Goal: Information Seeking & Learning: Learn about a topic

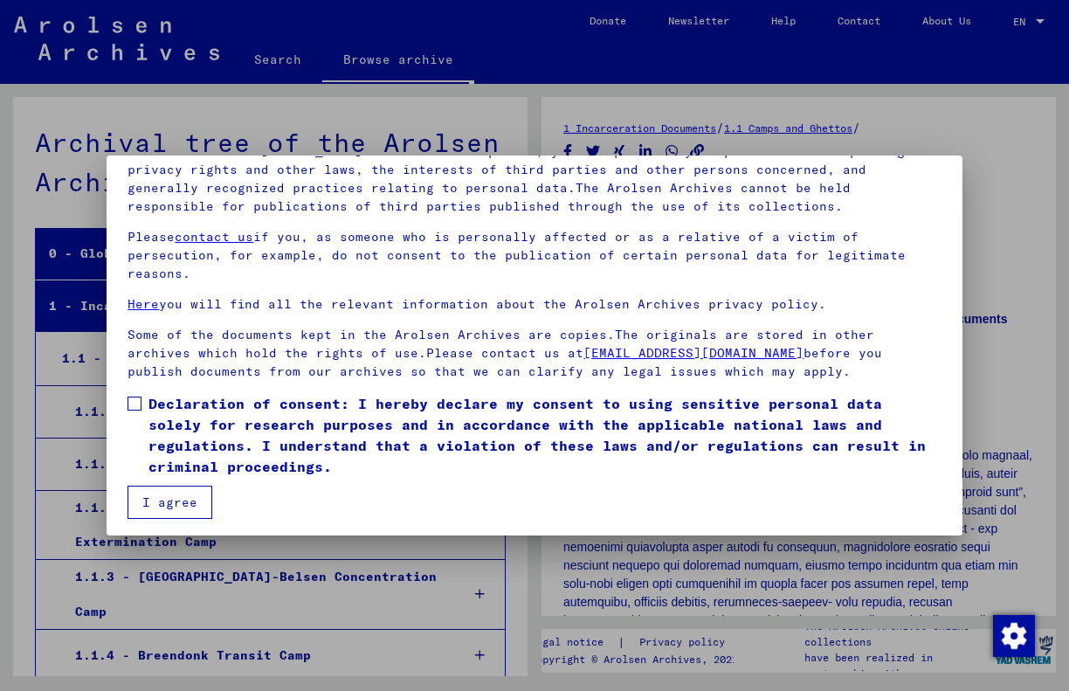
scroll to position [156, 0]
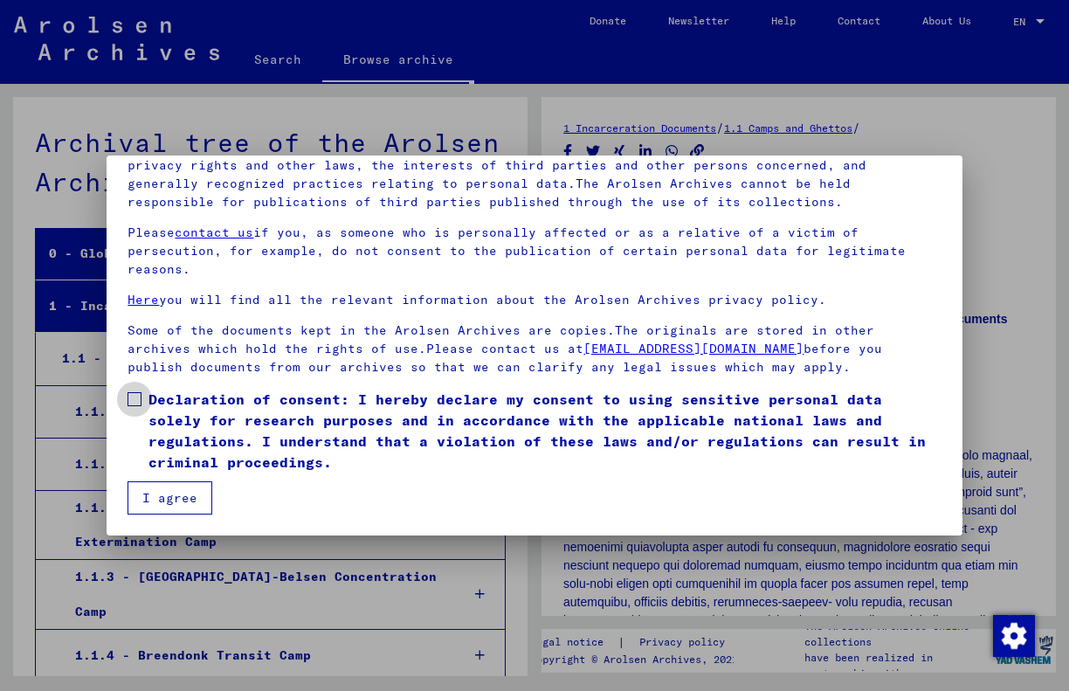
click at [135, 402] on span at bounding box center [134, 399] width 14 height 14
click at [183, 495] on button "I agree" at bounding box center [169, 497] width 85 height 33
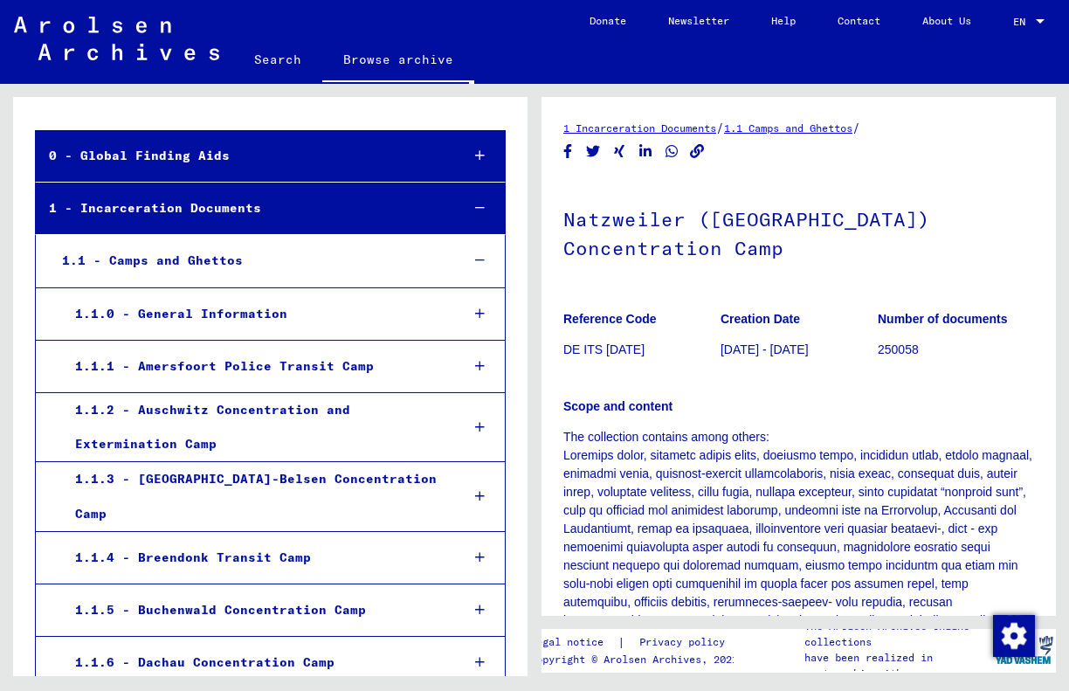
scroll to position [100, 0]
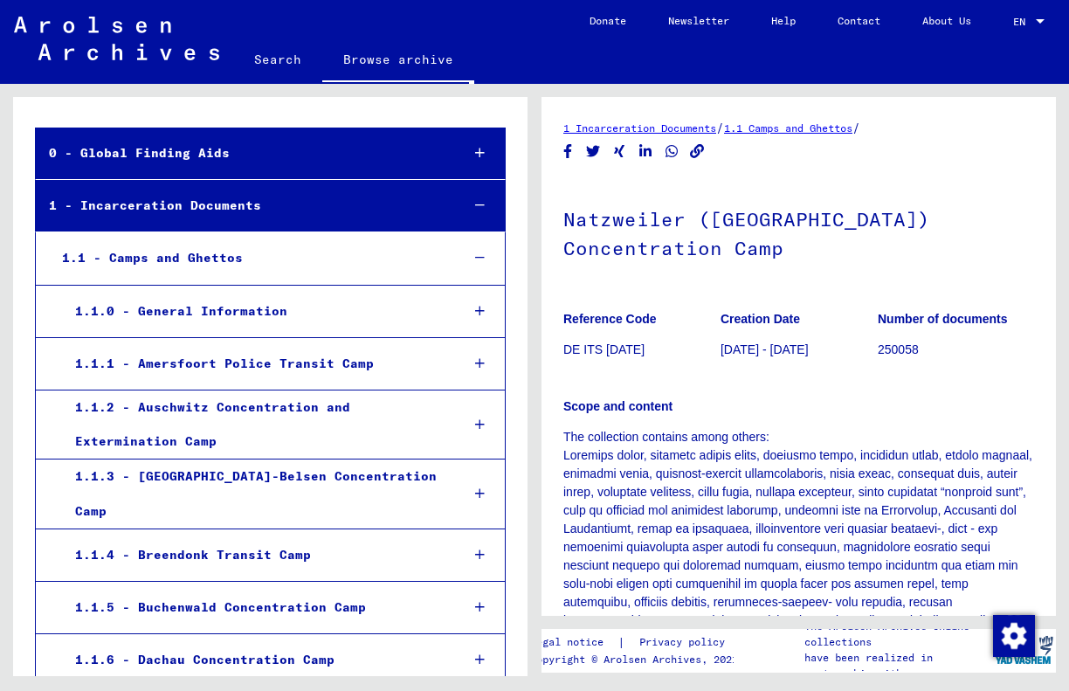
click at [279, 66] on link "Search" at bounding box center [277, 59] width 89 height 42
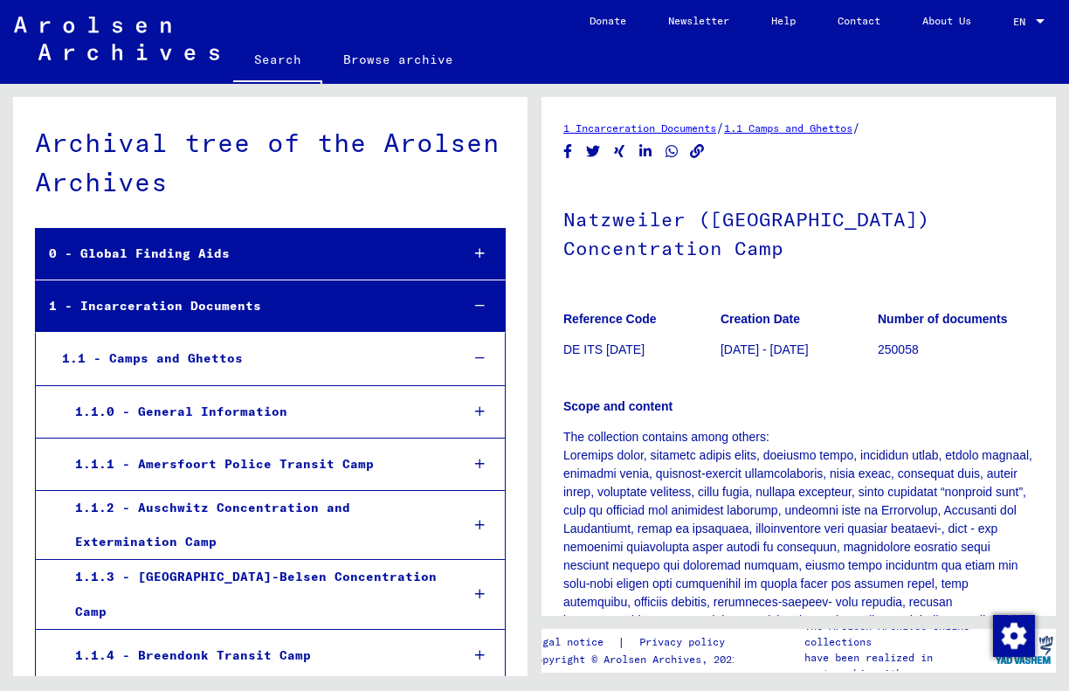
click at [246, 260] on div "0 - Global Finding Aids" at bounding box center [241, 254] width 410 height 34
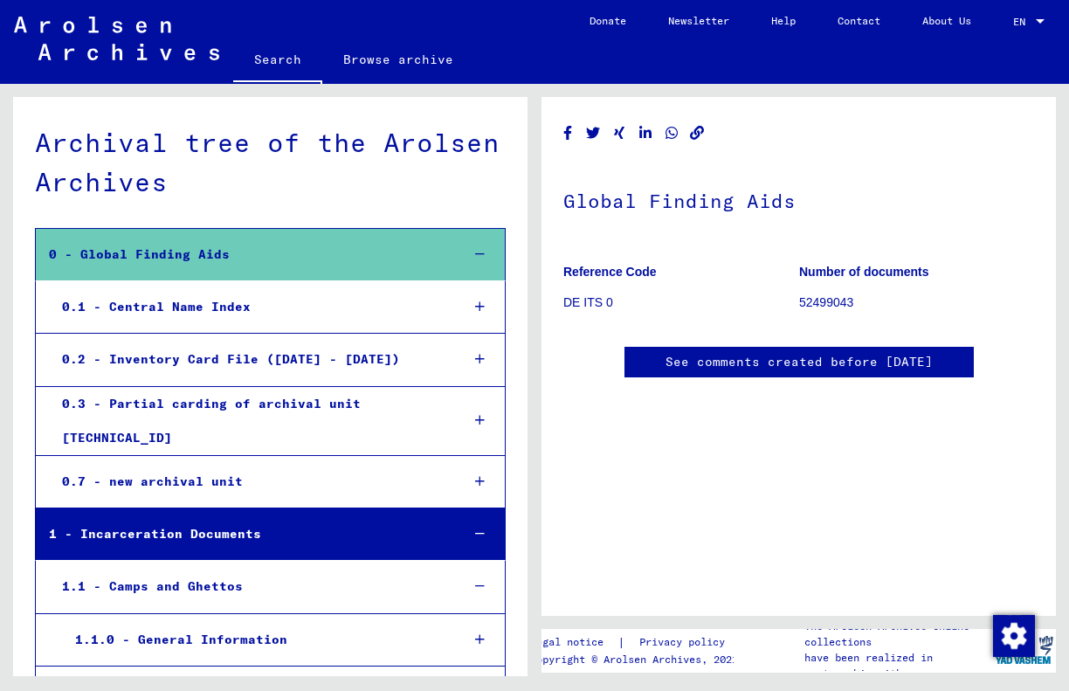
click at [162, 306] on div "0.1 - Central Name Index" at bounding box center [247, 307] width 397 height 34
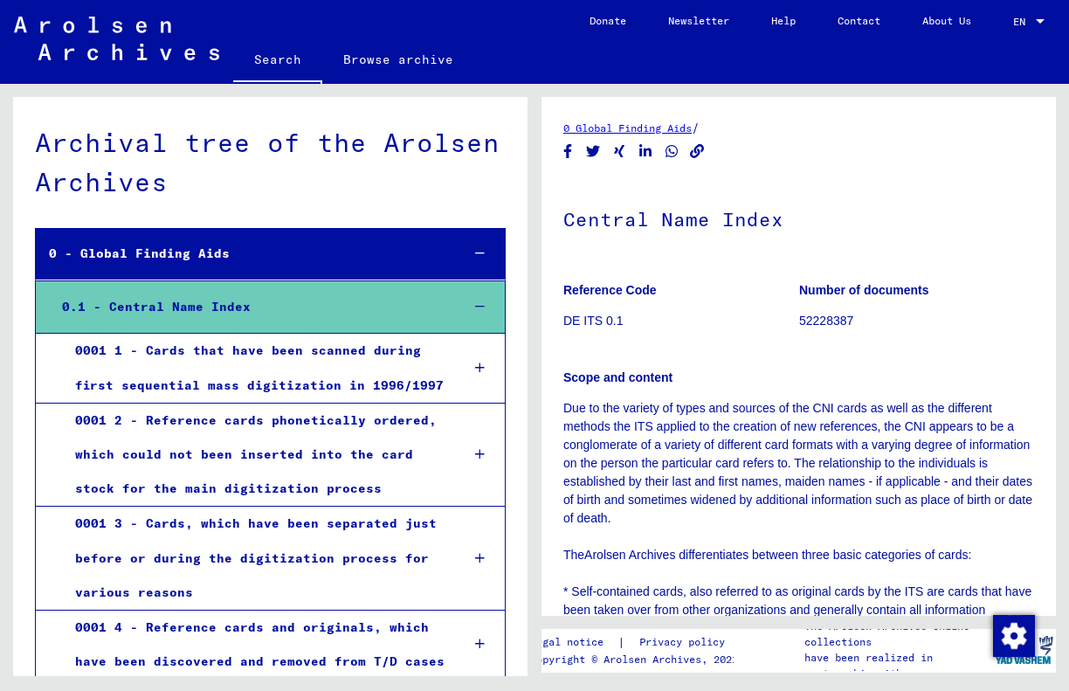
click at [190, 351] on div "0001 1 - Cards that have been scanned during first sequential mass digitization…" at bounding box center [254, 368] width 384 height 68
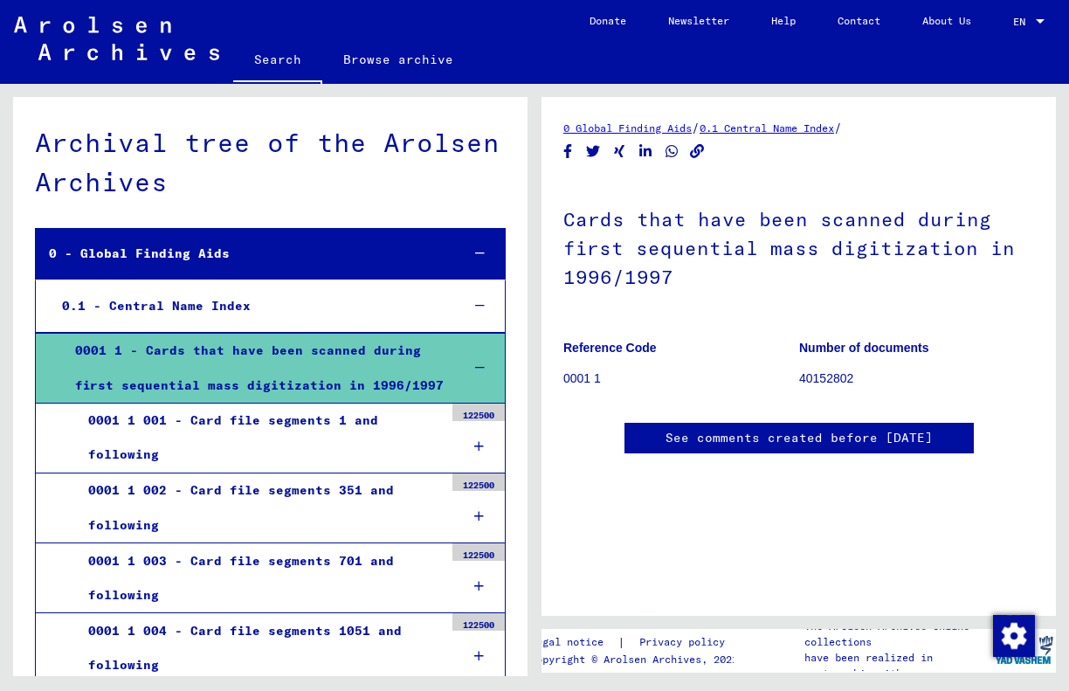
click at [120, 252] on div "0 - Global Finding Aids" at bounding box center [241, 254] width 410 height 34
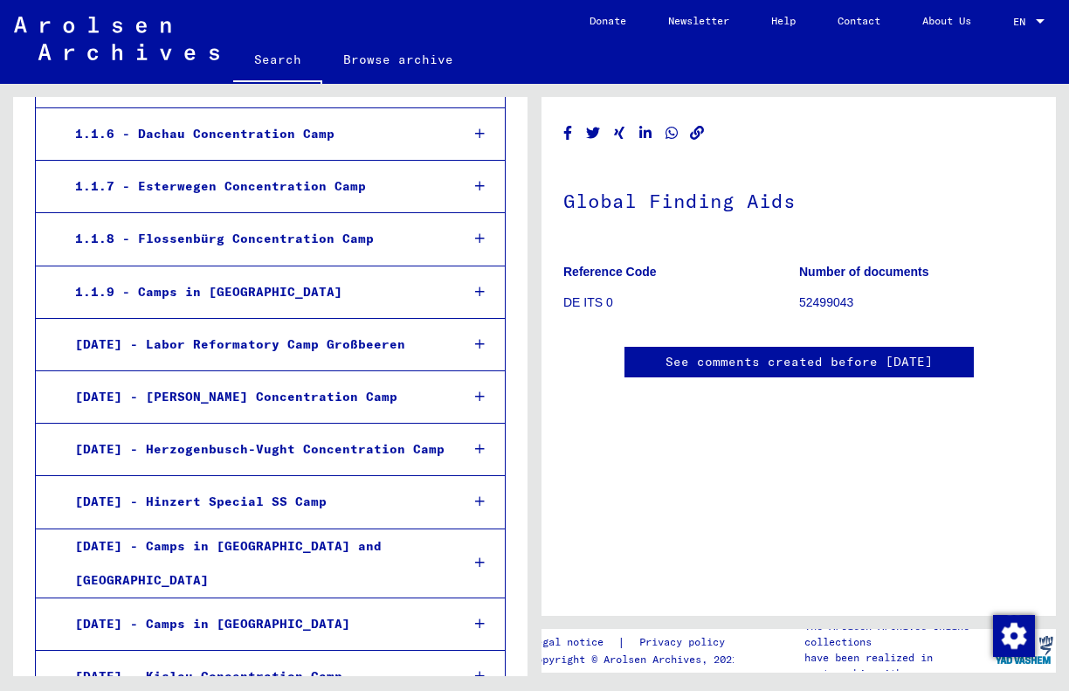
scroll to position [629, 0]
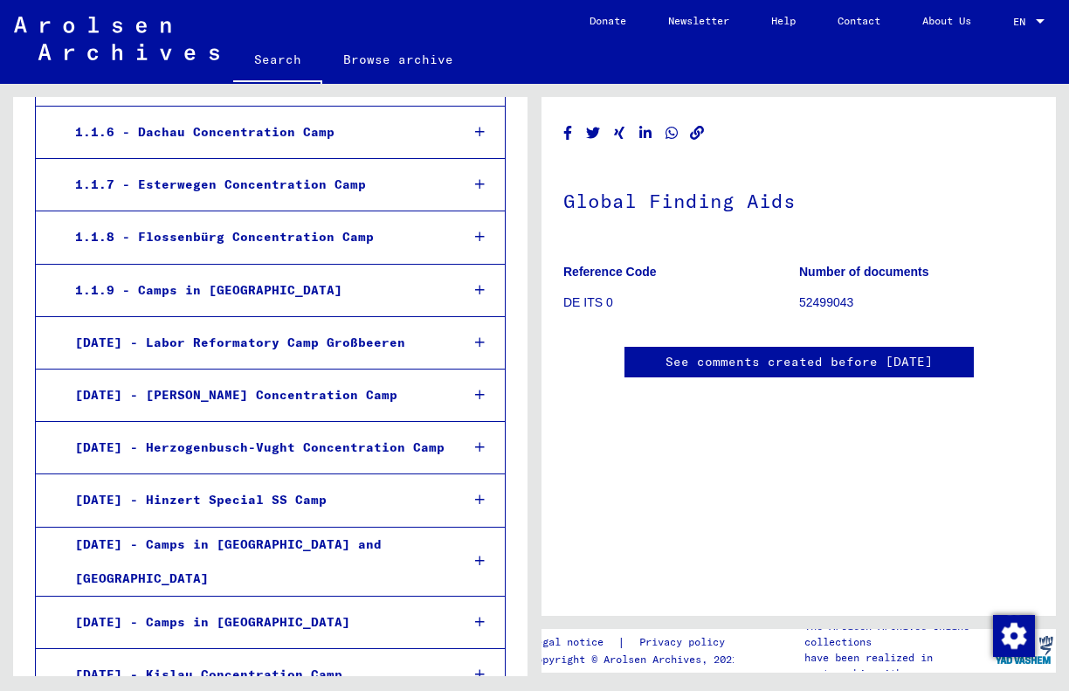
click at [482, 389] on icon at bounding box center [480, 395] width 10 height 12
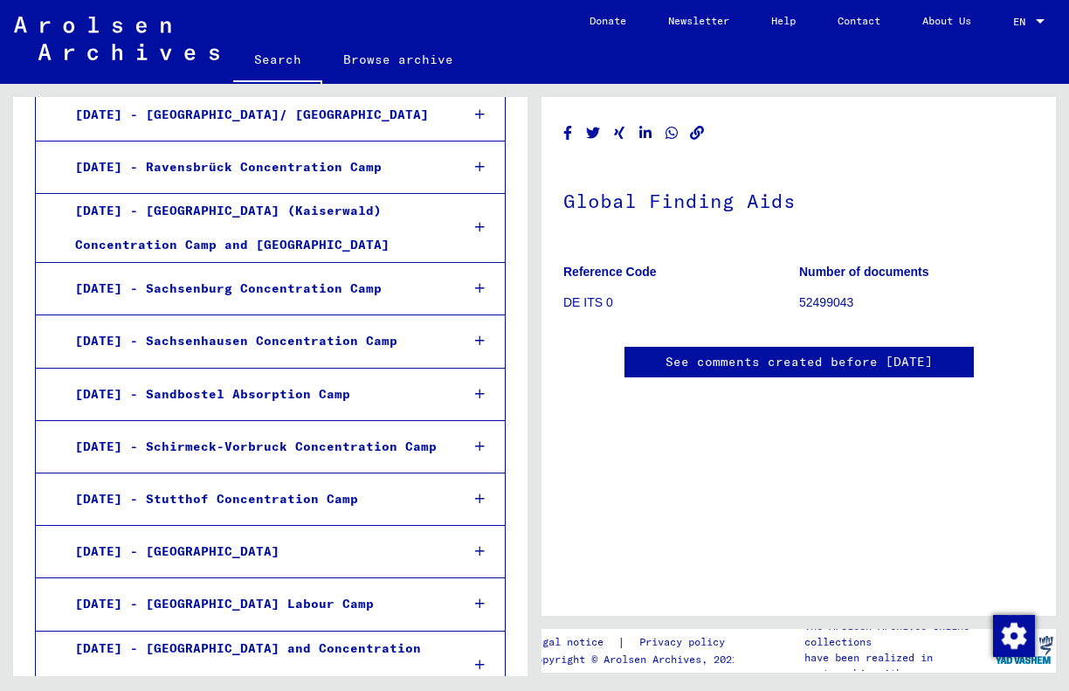
scroll to position [2745, 0]
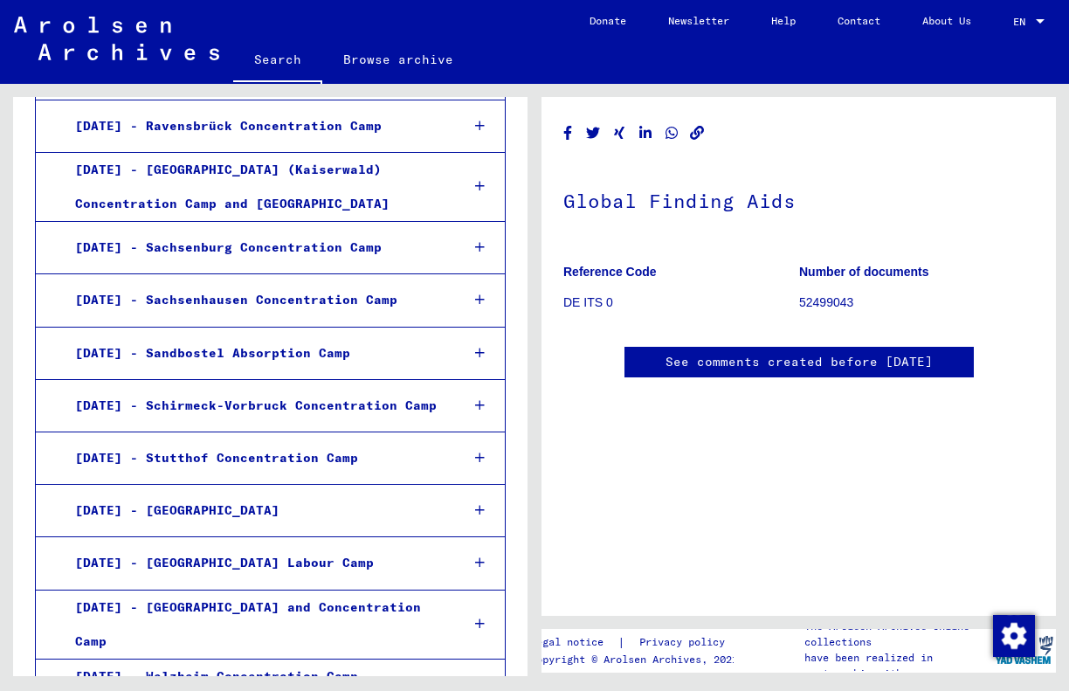
click at [289, 389] on div "[DATE] - Schirmeck-Vorbruck Concentration Camp" at bounding box center [254, 406] width 384 height 34
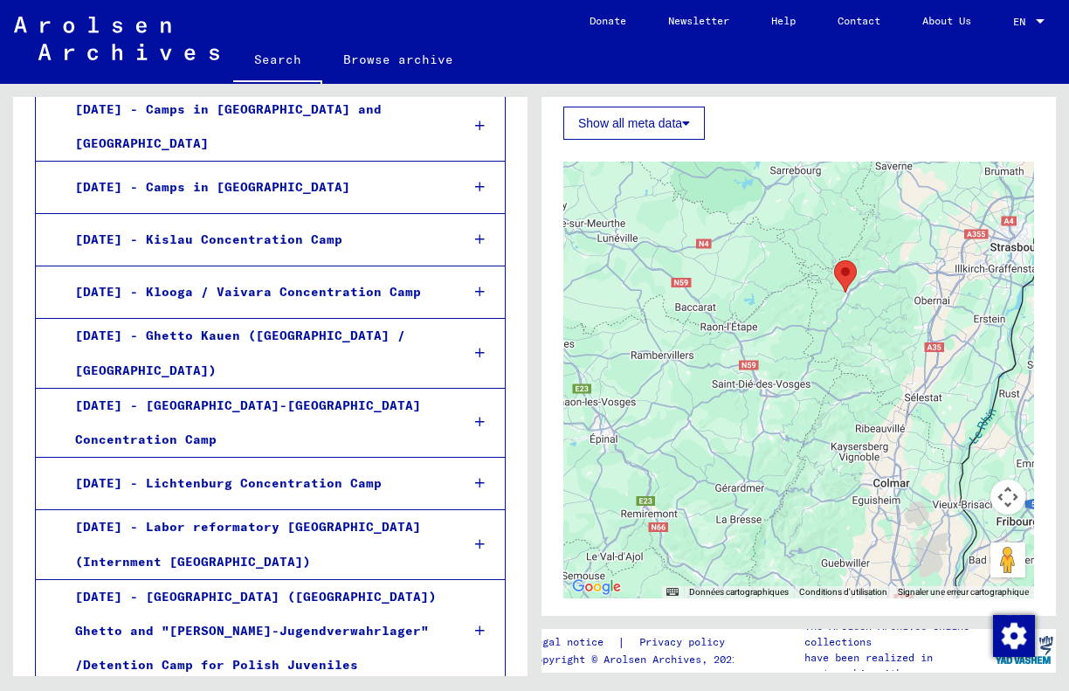
scroll to position [650, 0]
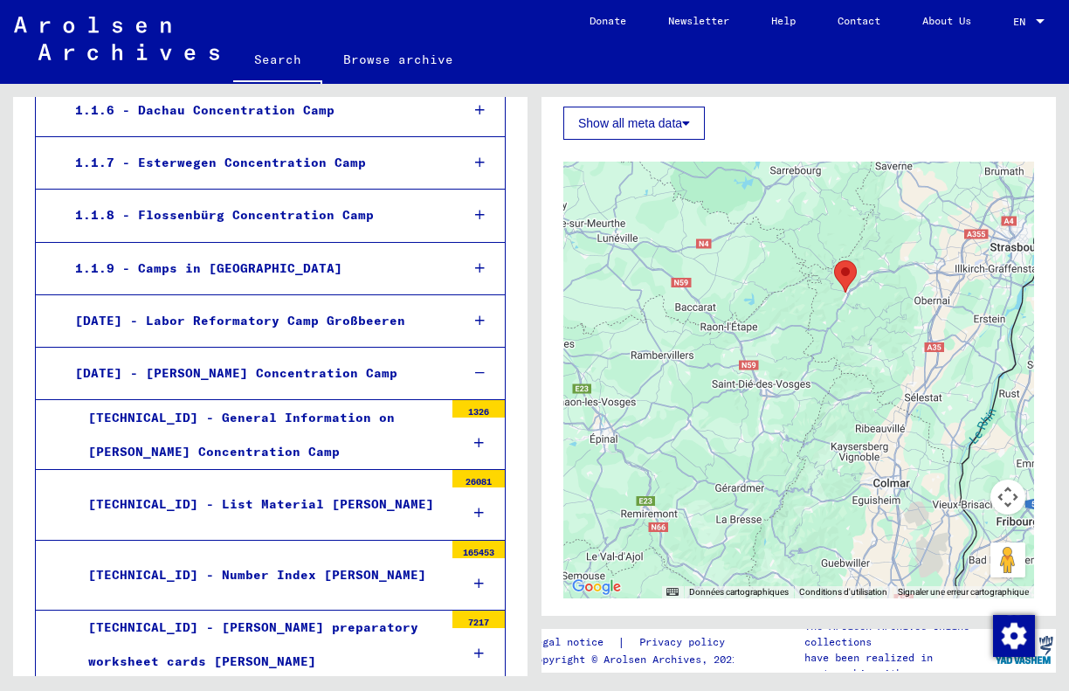
click at [474, 561] on div at bounding box center [478, 584] width 52 height 52
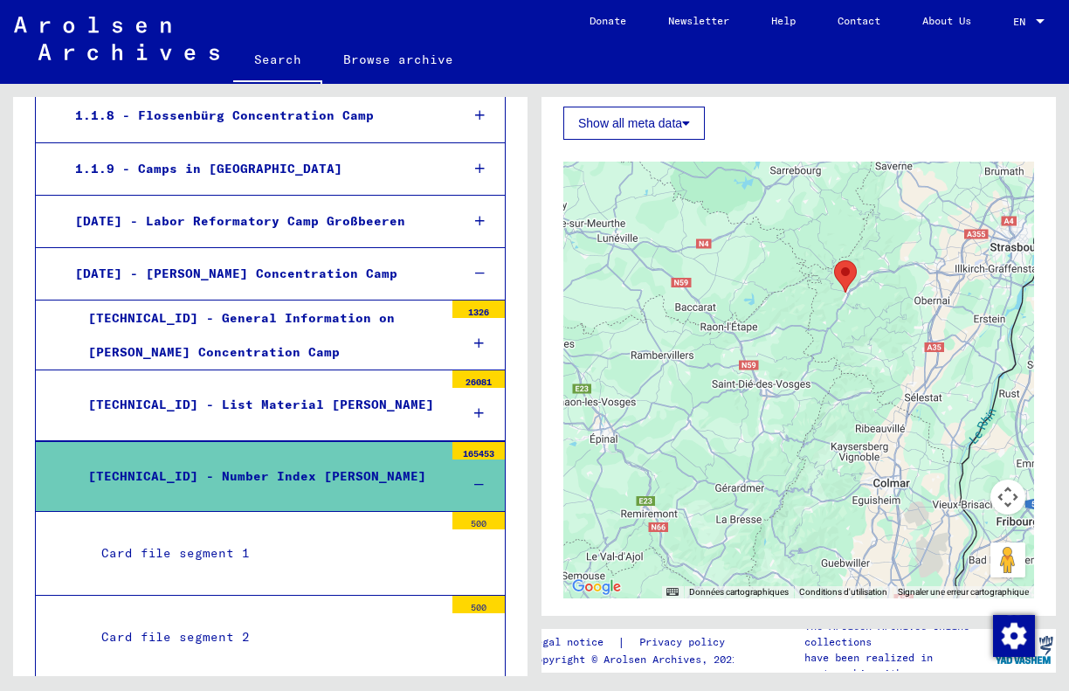
scroll to position [754, 0]
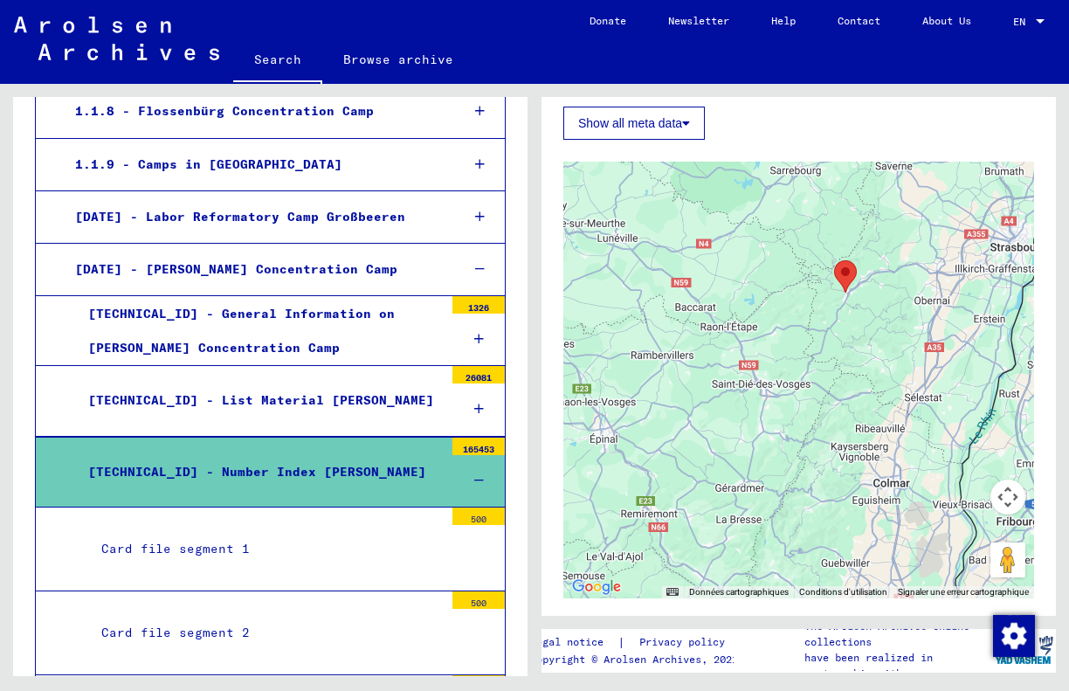
click at [227, 532] on div "Card file segment 1" at bounding box center [265, 549] width 355 height 34
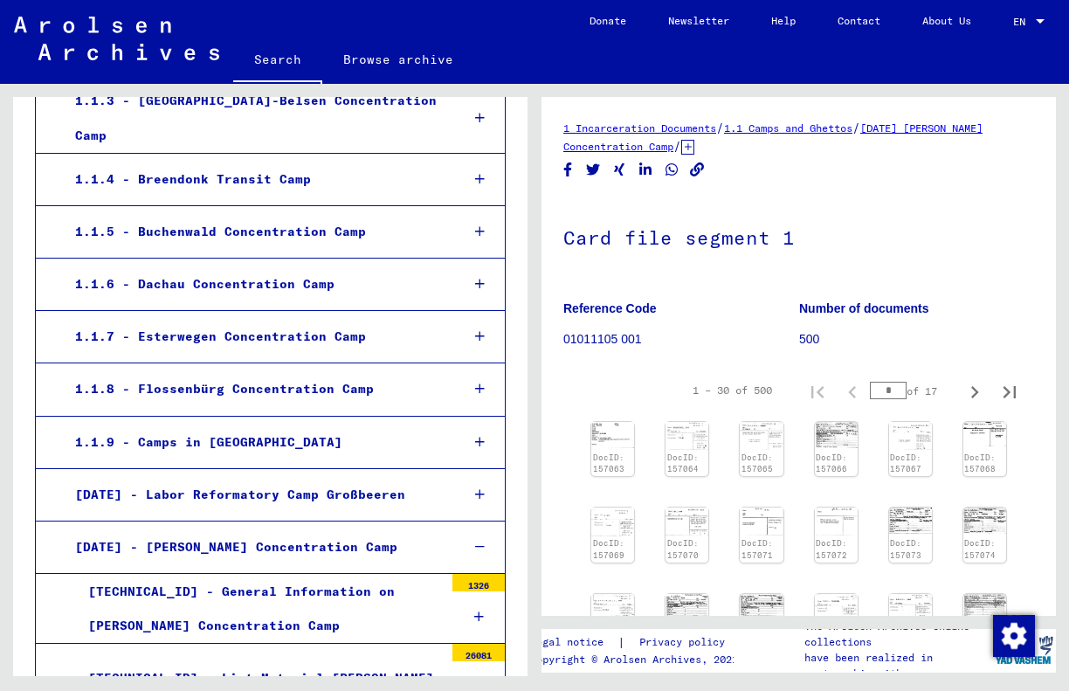
scroll to position [481, 0]
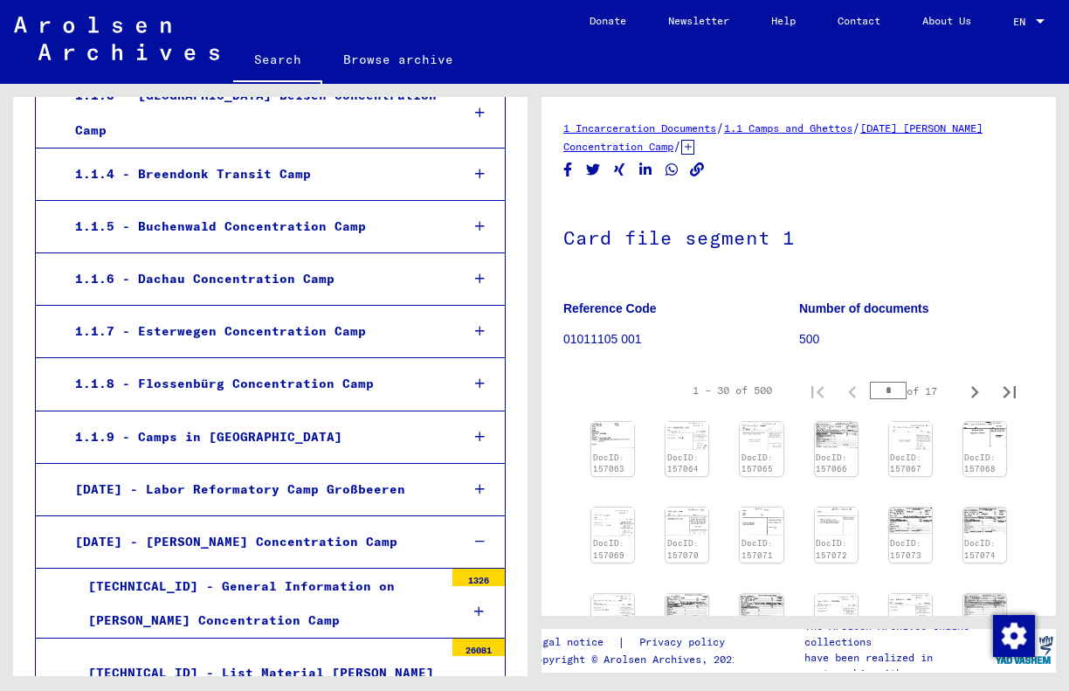
click at [214, 597] on div "[TECHNICAL_ID] - General Information on [PERSON_NAME] Concentration Camp" at bounding box center [259, 603] width 368 height 68
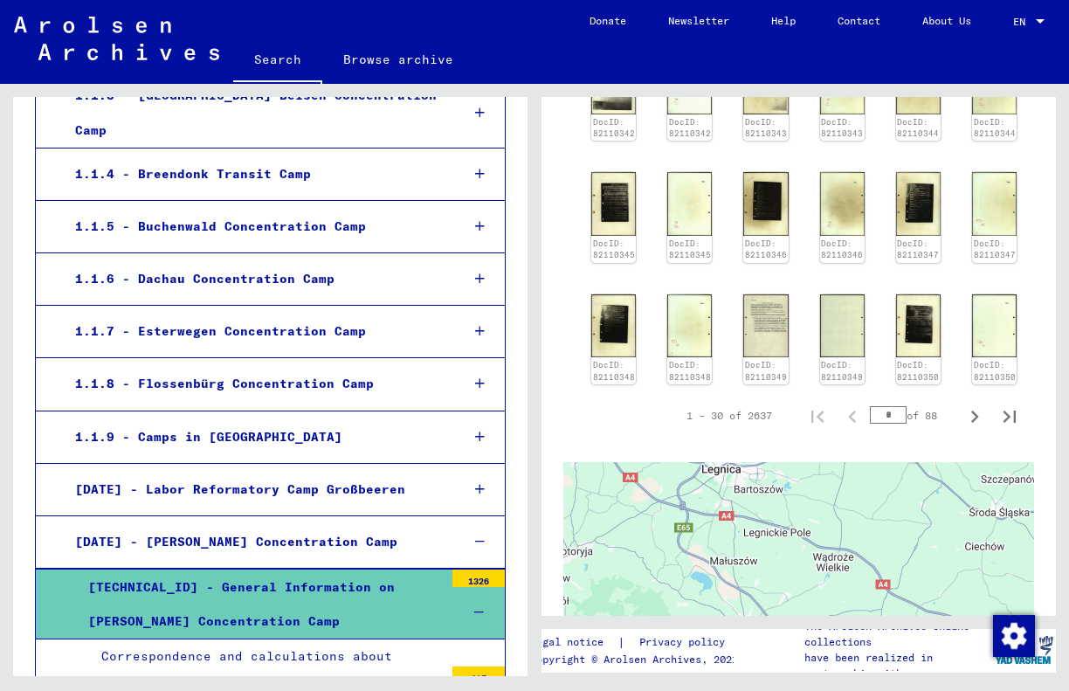
scroll to position [928, 0]
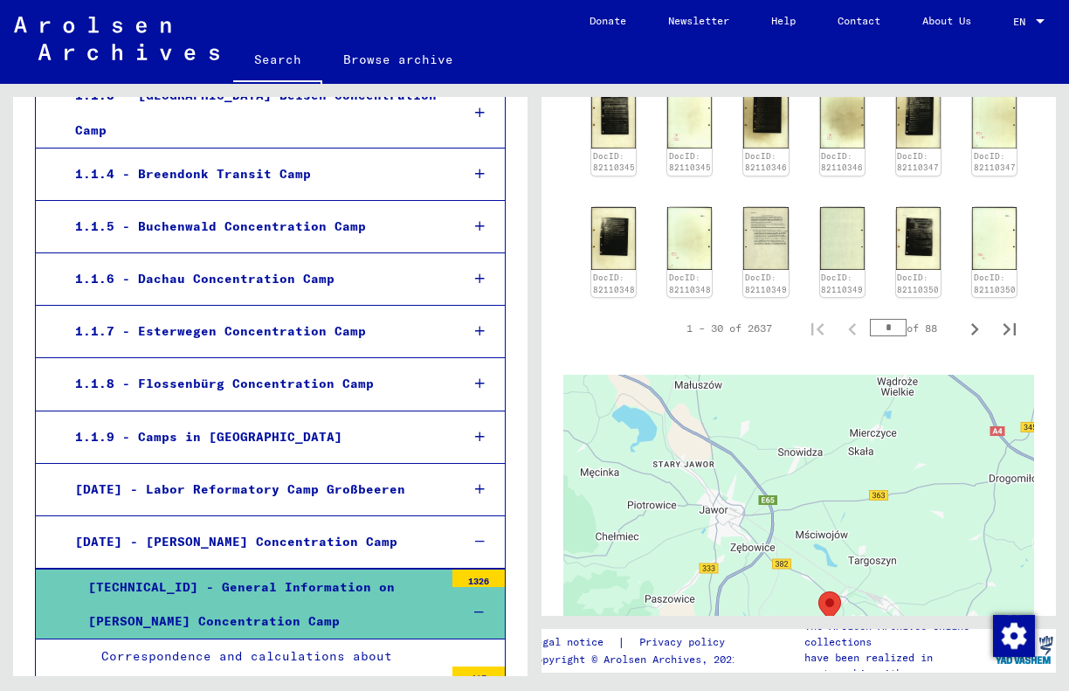
drag, startPoint x: 803, startPoint y: 529, endPoint x: 671, endPoint y: 401, distance: 184.0
click at [671, 401] on div at bounding box center [798, 593] width 471 height 437
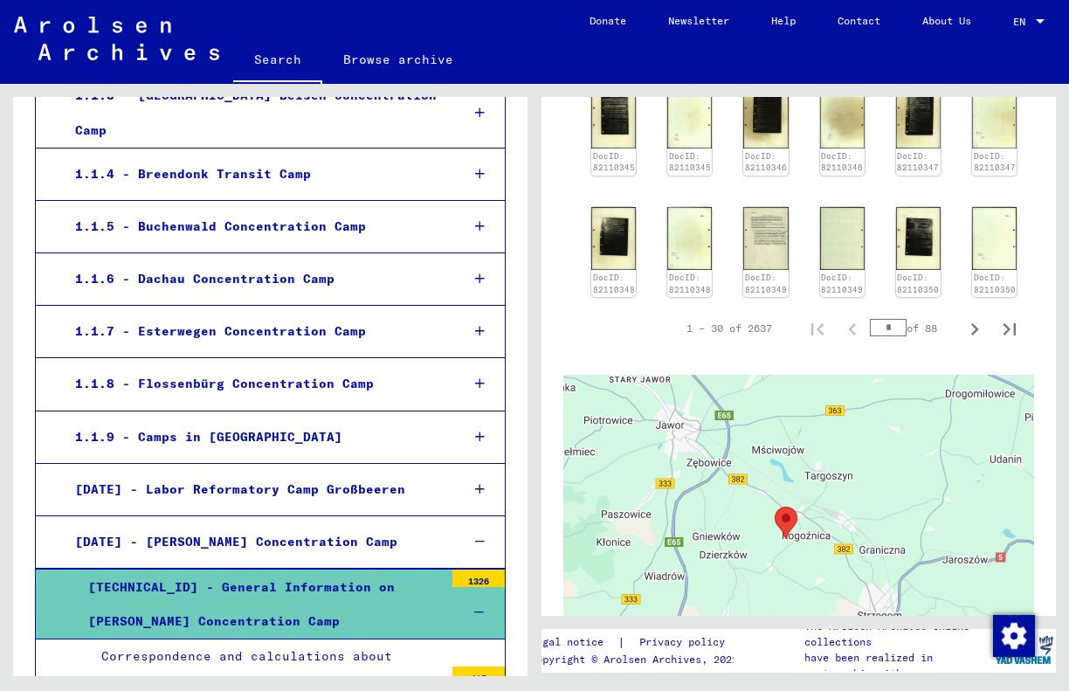
drag, startPoint x: 805, startPoint y: 511, endPoint x: 767, endPoint y: 435, distance: 85.1
click at [767, 435] on div at bounding box center [798, 593] width 471 height 437
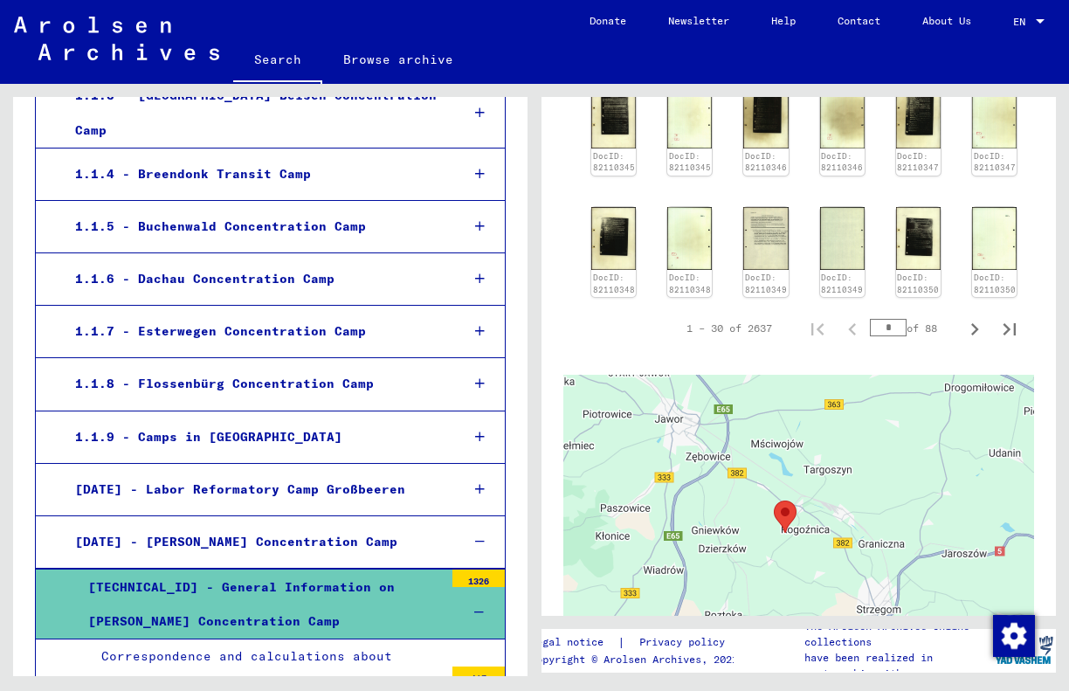
click at [743, 499] on div at bounding box center [798, 593] width 471 height 437
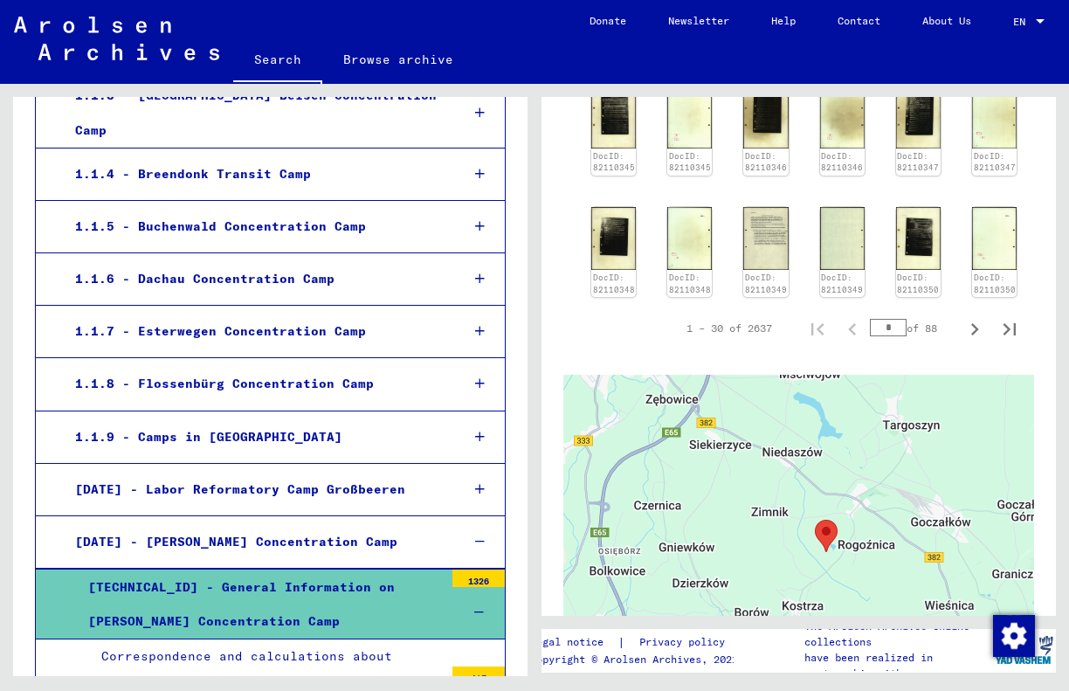
click at [743, 499] on div at bounding box center [798, 593] width 471 height 437
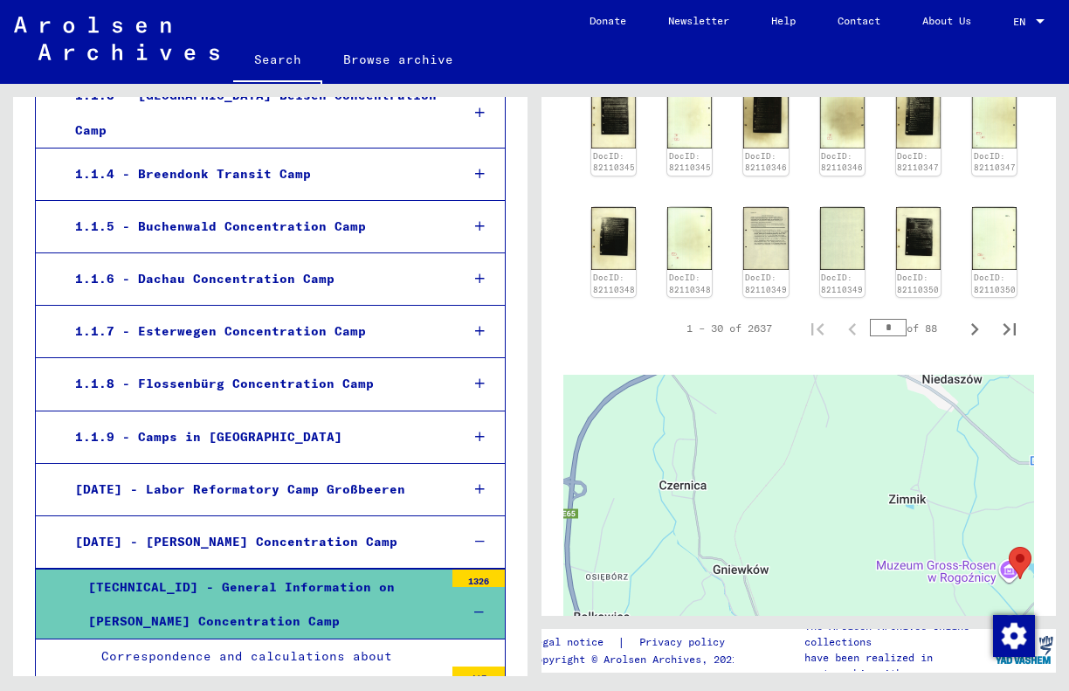
drag, startPoint x: 740, startPoint y: 532, endPoint x: 854, endPoint y: 519, distance: 115.1
click at [854, 519] on div at bounding box center [798, 593] width 471 height 437
click at [975, 317] on icon "Next page" at bounding box center [974, 329] width 24 height 24
type input "*"
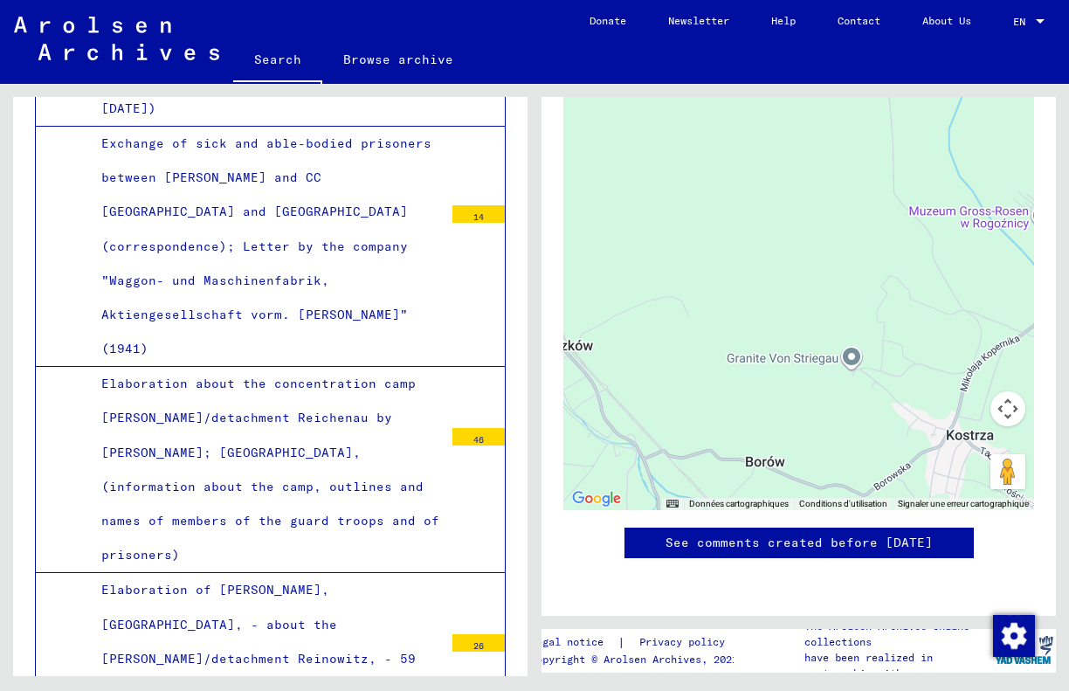
scroll to position [2449, 0]
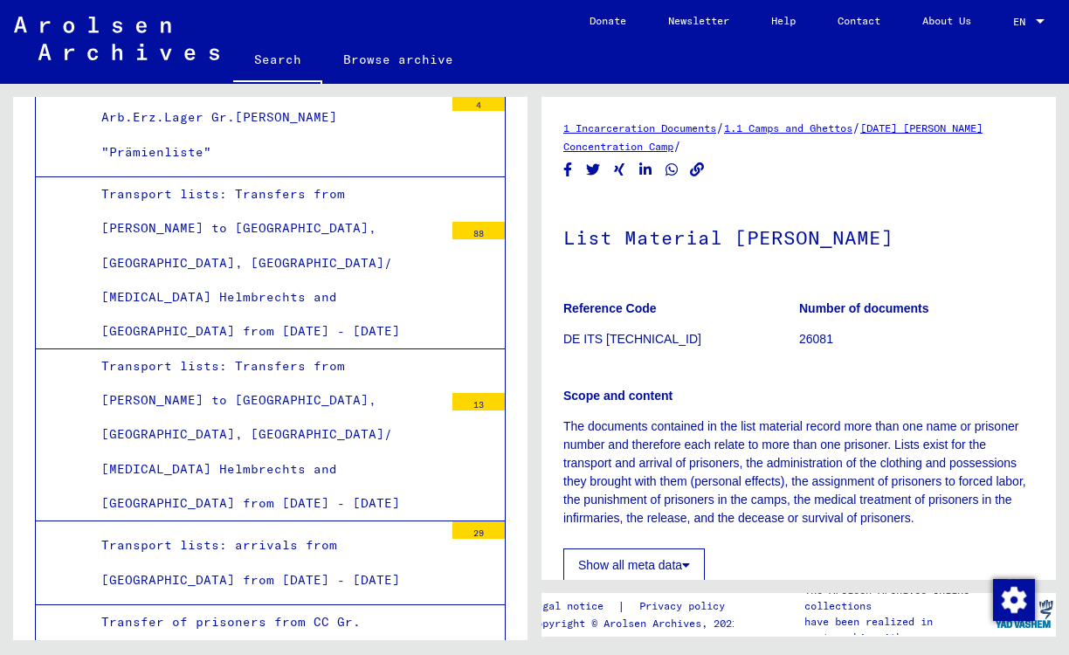
scroll to position [12615, 0]
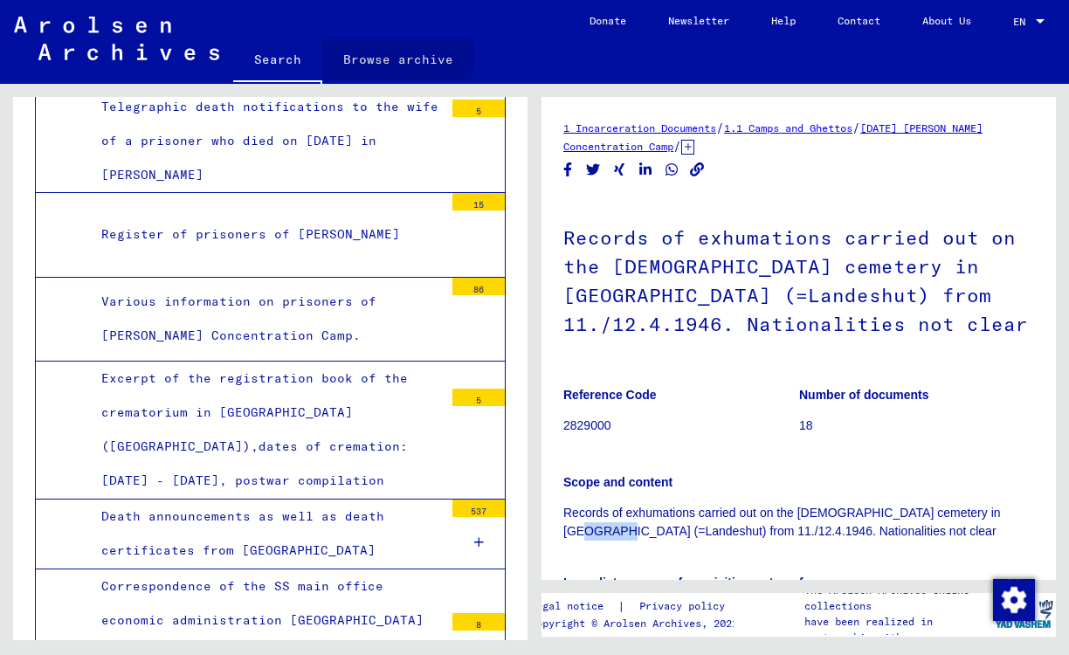
click at [385, 49] on link "Browse archive" at bounding box center [398, 59] width 152 height 42
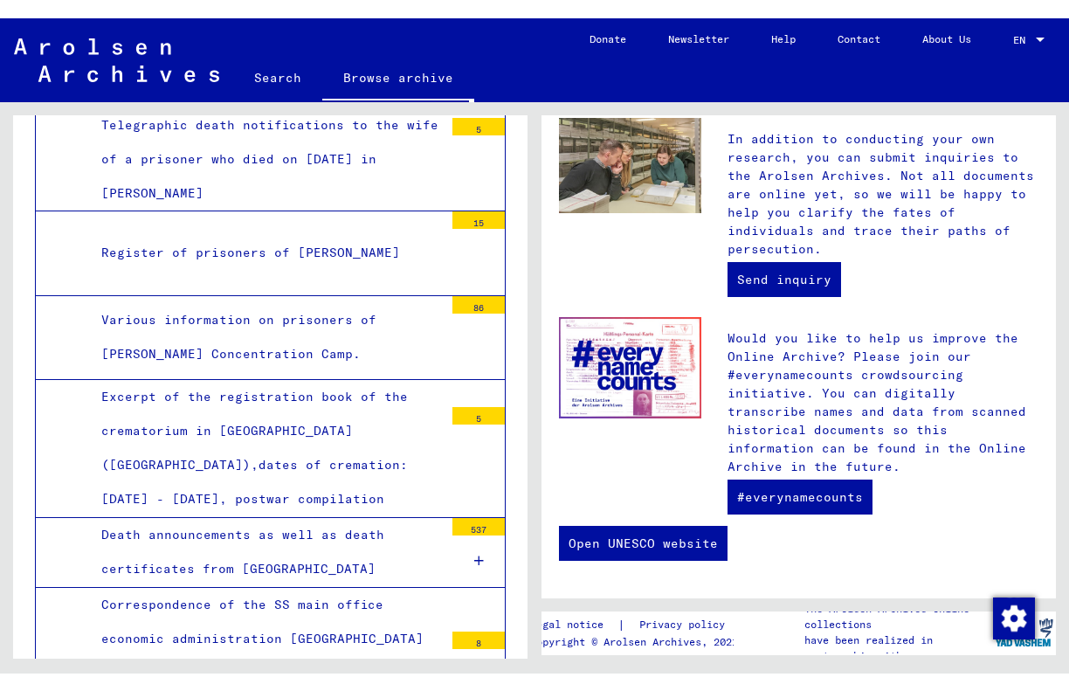
scroll to position [701, 0]
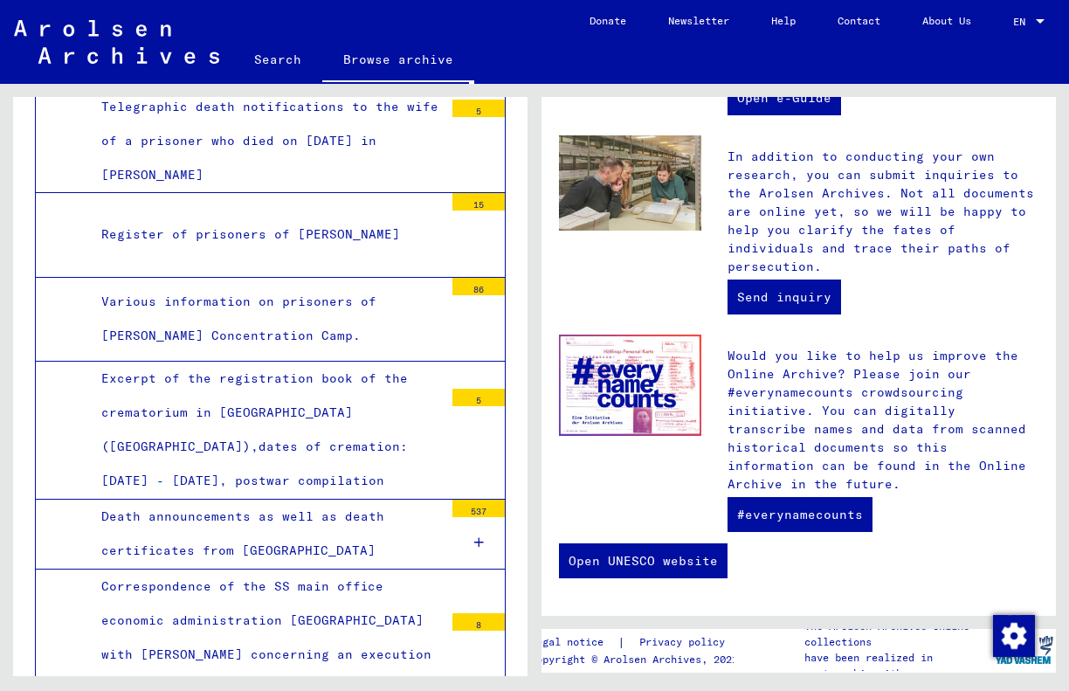
click at [114, 38] on img at bounding box center [116, 42] width 205 height 44
